Goal: Navigation & Orientation: Find specific page/section

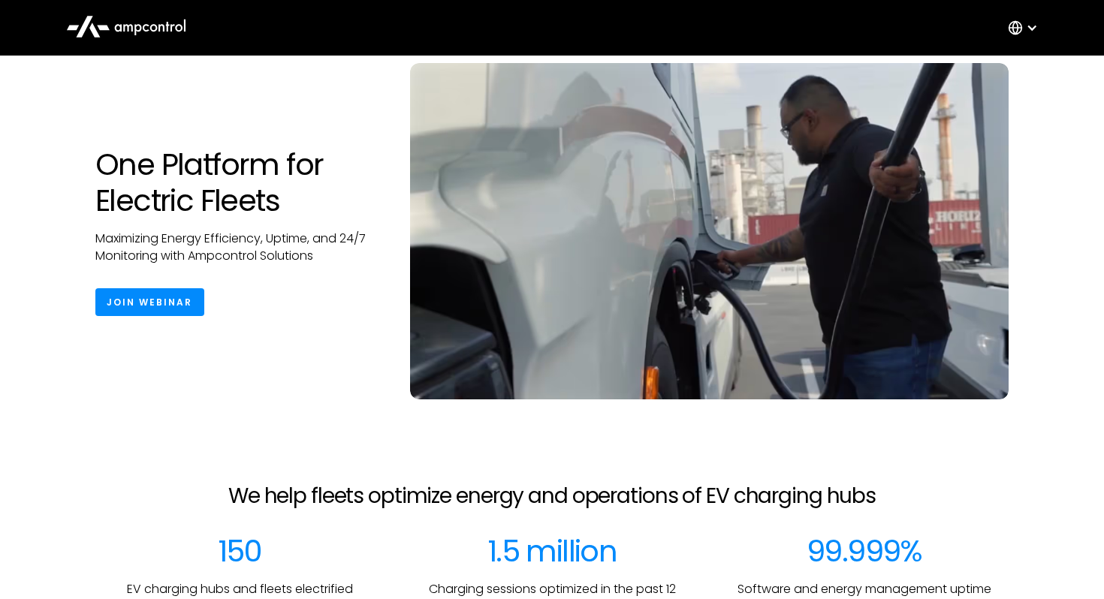
scroll to position [65, 0]
click at [1033, 31] on div at bounding box center [1032, 28] width 12 height 12
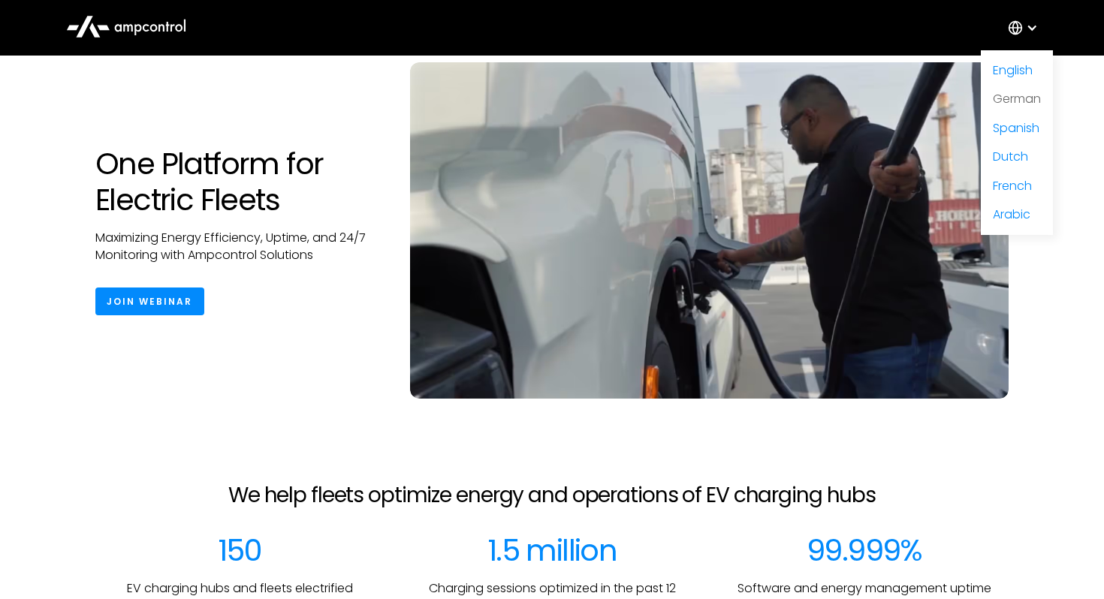
click at [1016, 97] on link "German" at bounding box center [1017, 98] width 48 height 17
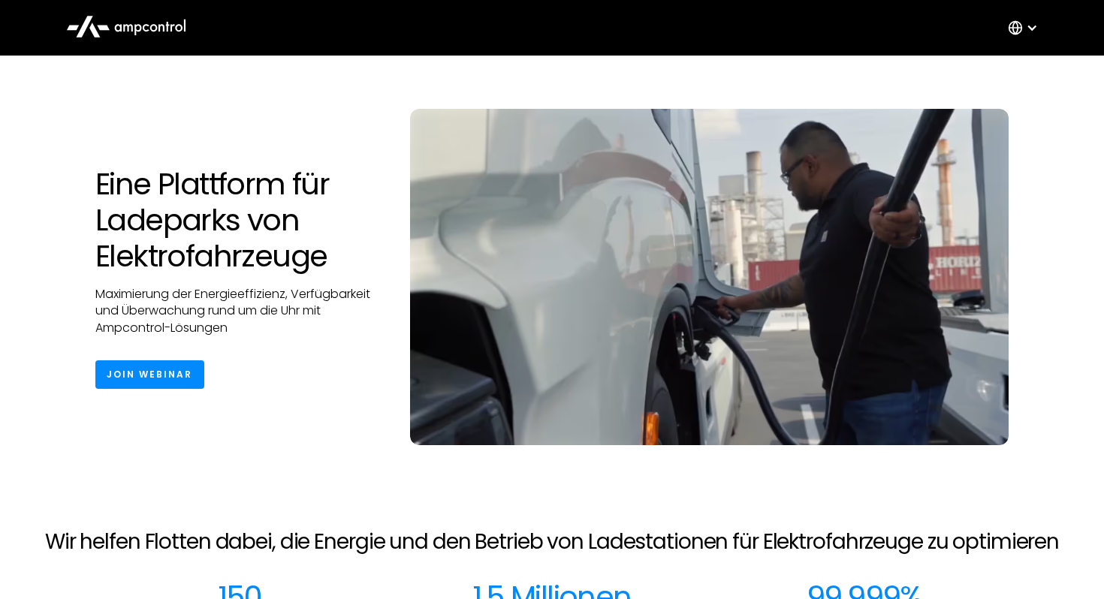
scroll to position [20, 0]
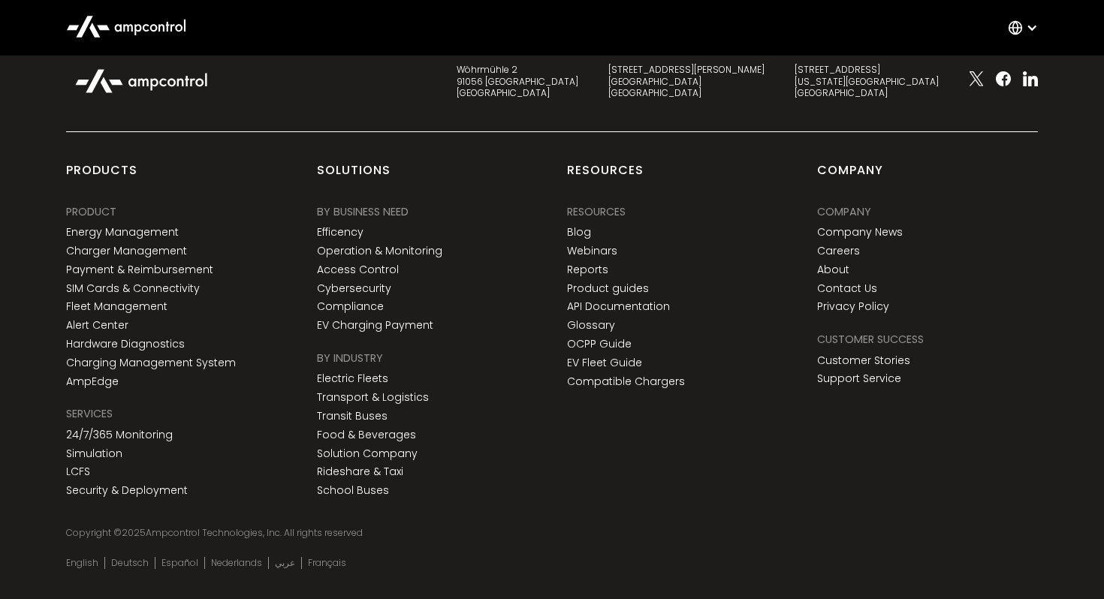
scroll to position [2334, 0]
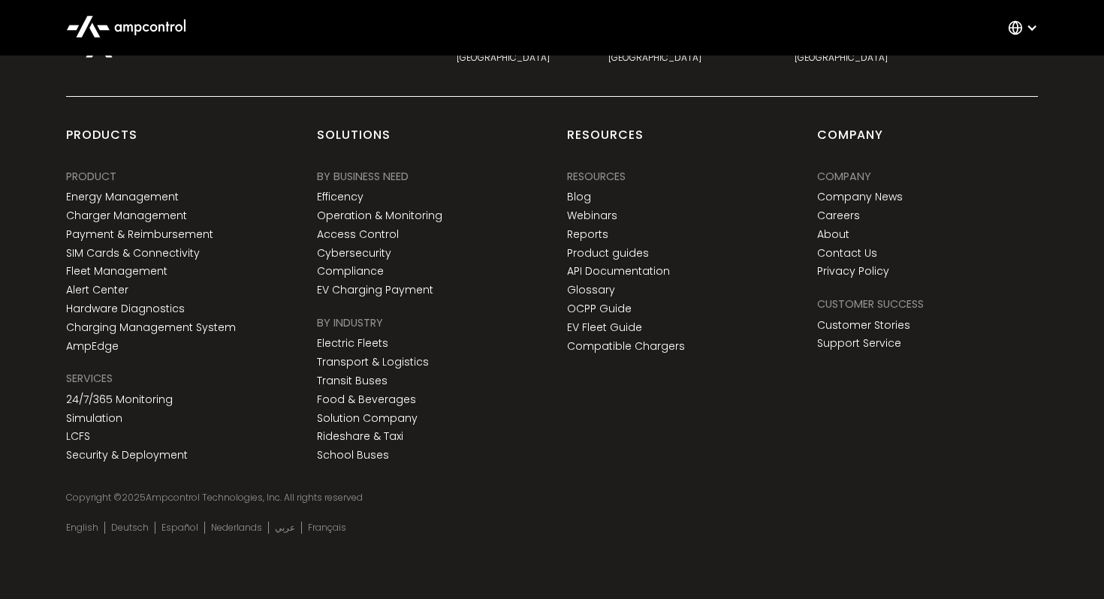
click at [1019, 20] on icon at bounding box center [1015, 27] width 15 height 15
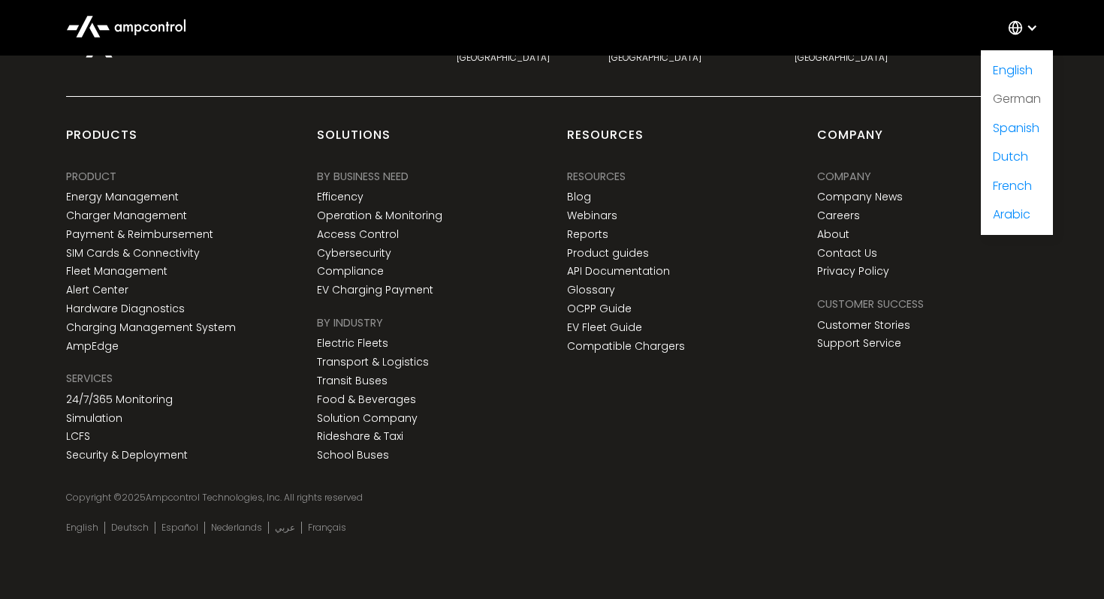
click at [999, 106] on link "German" at bounding box center [1017, 98] width 48 height 17
